Goal: Task Accomplishment & Management: Manage account settings

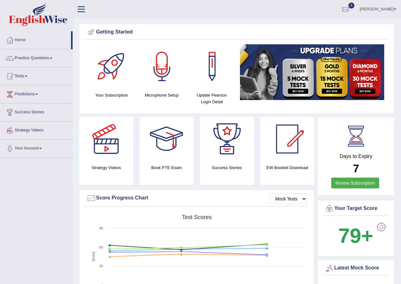
click at [396, 8] on span at bounding box center [395, 9] width 3 height 4
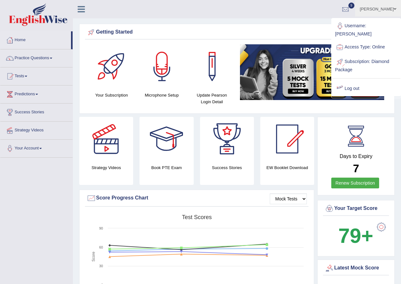
click at [357, 88] on link "Log out" at bounding box center [366, 88] width 68 height 15
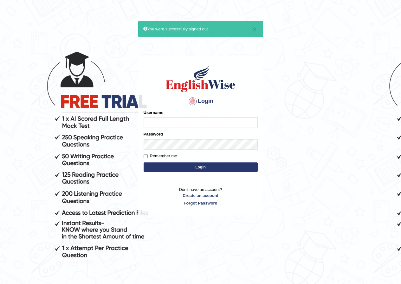
click at [234, 122] on input "Username" at bounding box center [201, 122] width 114 height 11
click at [188, 123] on input "susmitas_parramattta" at bounding box center [201, 122] width 114 height 11
type input "susmitas_parramatta"
click at [206, 163] on button "Login" at bounding box center [201, 168] width 114 height 10
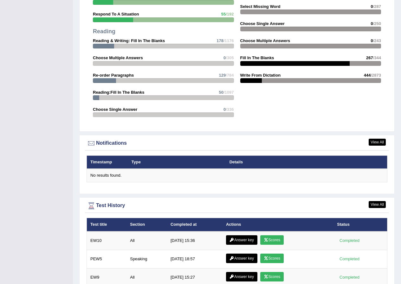
scroll to position [676, 0]
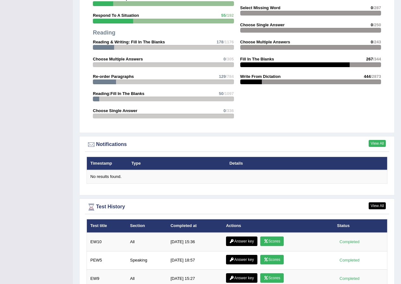
click at [372, 144] on link "View All" at bounding box center [376, 143] width 17 height 7
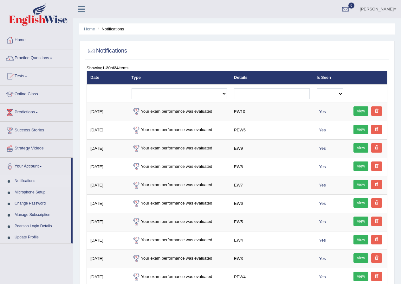
click at [395, 9] on span at bounding box center [395, 9] width 3 height 4
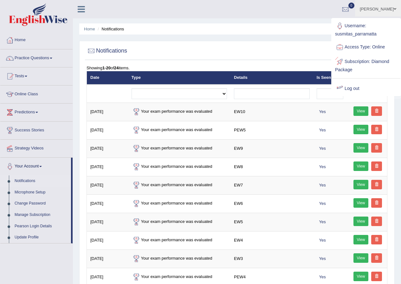
click at [359, 86] on link "Log out" at bounding box center [366, 88] width 68 height 15
